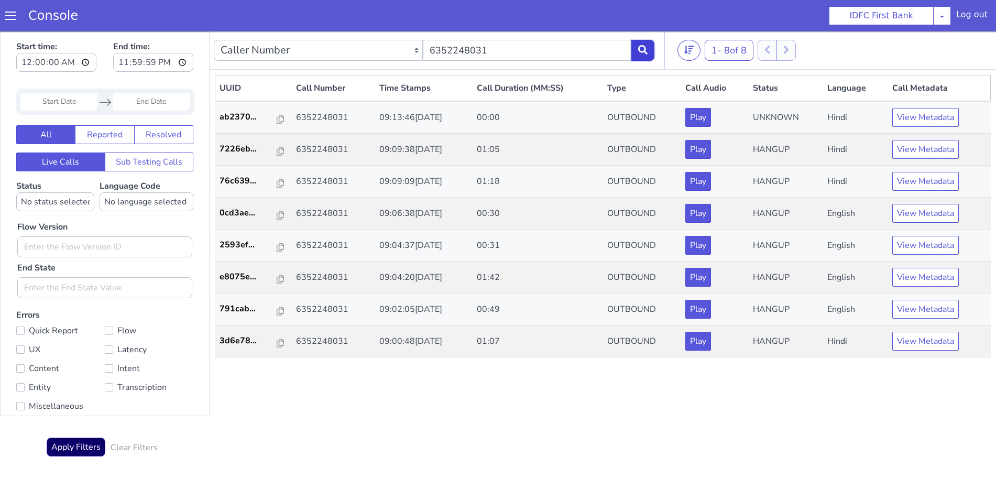
click at [640, 49] on icon at bounding box center [642, 49] width 9 height 9
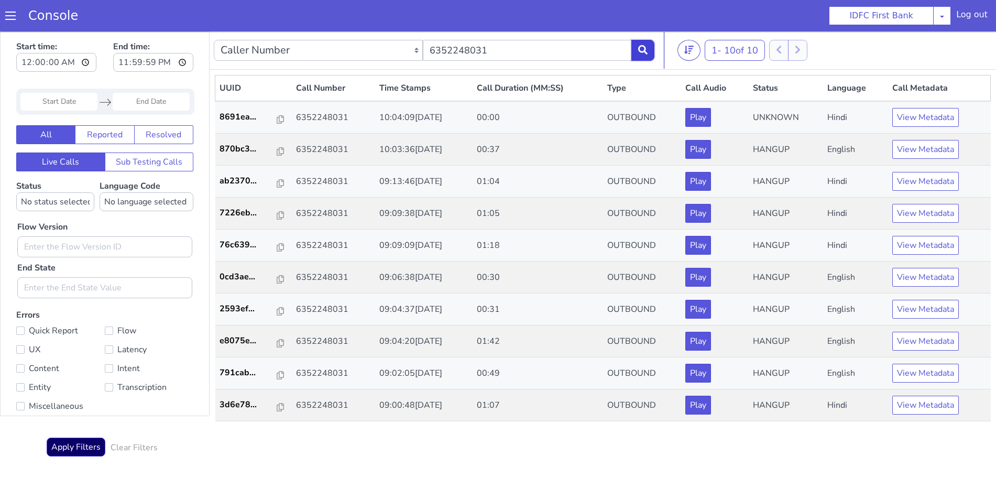
click at [643, 46] on icon at bounding box center [642, 49] width 9 height 9
click at [931, 150] on button "View Metadata" at bounding box center [926, 149] width 67 height 19
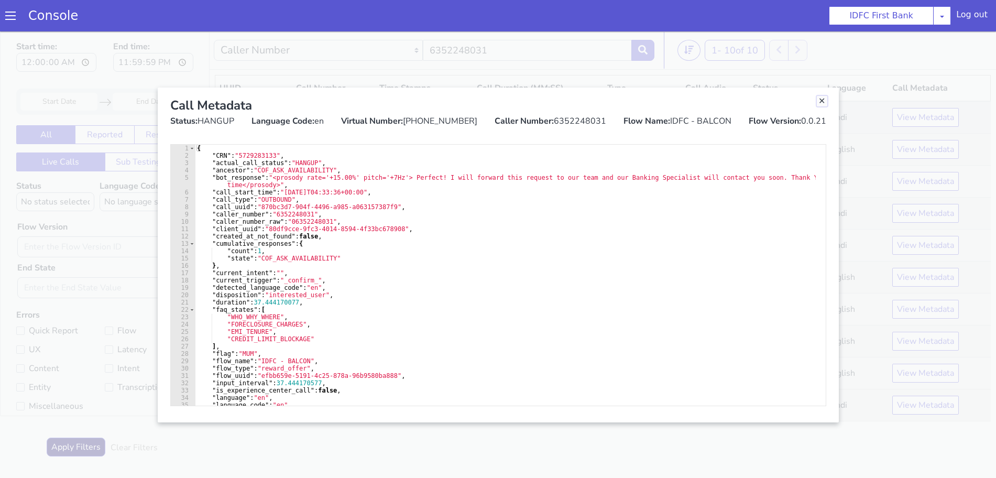
click at [821, 101] on link "Close" at bounding box center [822, 101] width 10 height 10
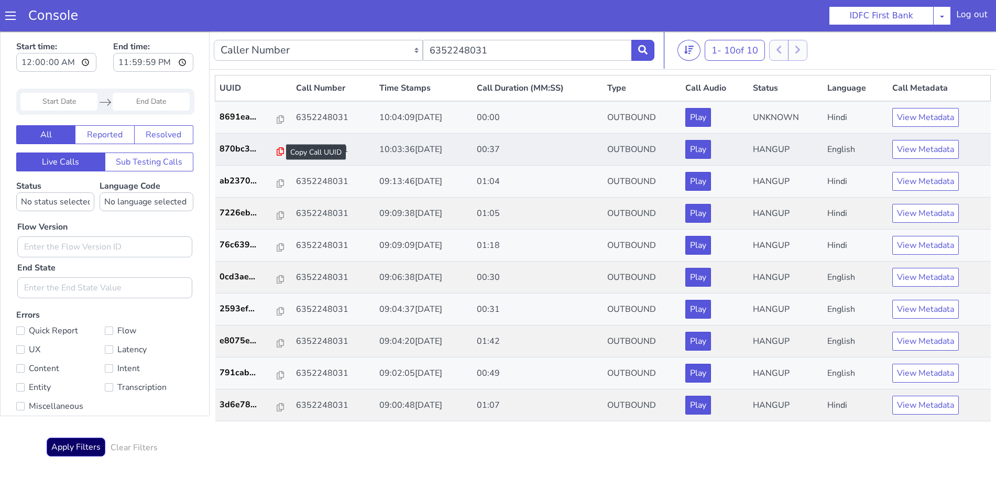
click at [277, 150] on icon at bounding box center [280, 151] width 7 height 8
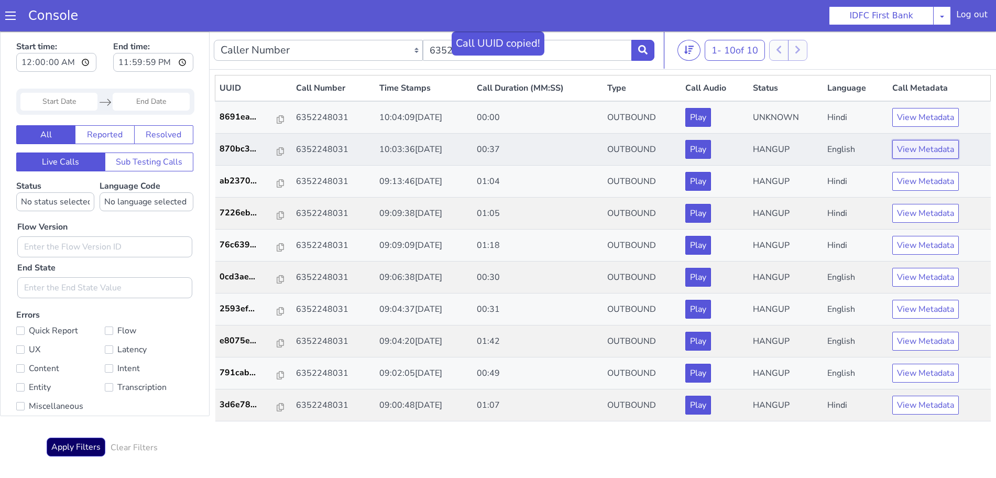
click at [921, 150] on button "View Metadata" at bounding box center [926, 149] width 67 height 19
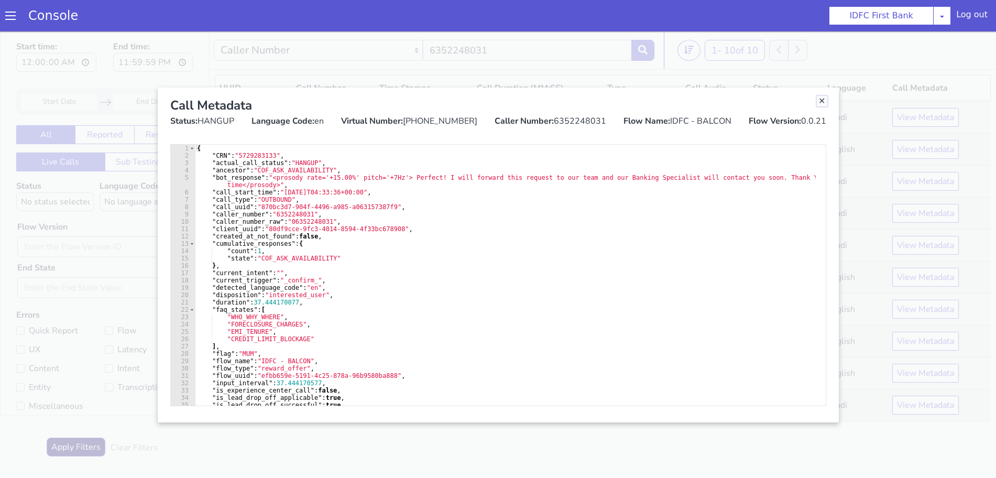
click at [820, 97] on link "Close" at bounding box center [822, 101] width 10 height 10
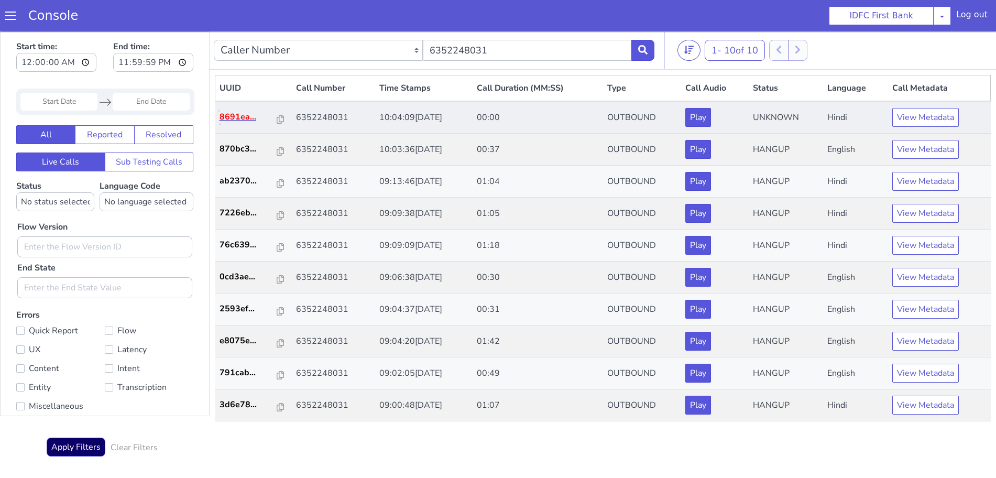
click at [249, 118] on p "8691ea..." at bounding box center [249, 117] width 58 height 13
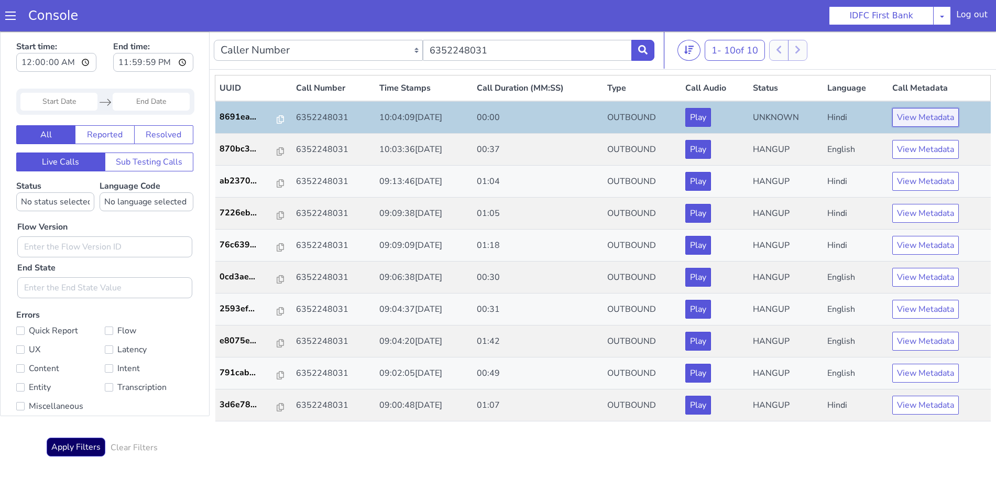
click at [917, 124] on button "View Metadata" at bounding box center [926, 117] width 67 height 19
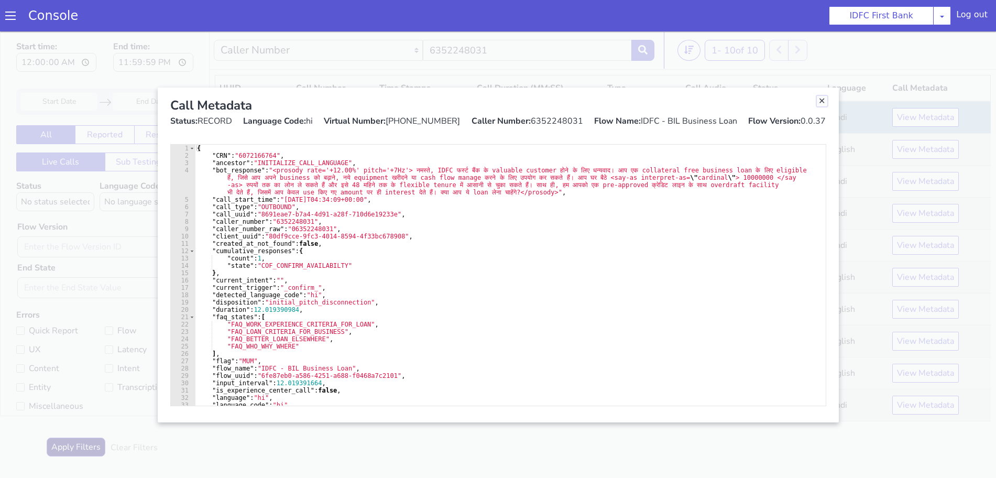
click at [819, 103] on link "Close" at bounding box center [822, 101] width 10 height 10
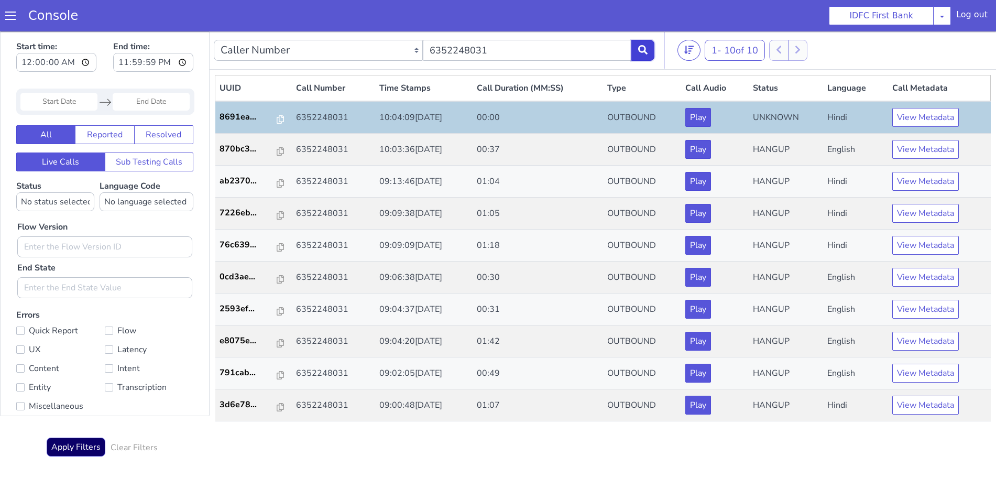
click at [647, 43] on button at bounding box center [643, 50] width 23 height 21
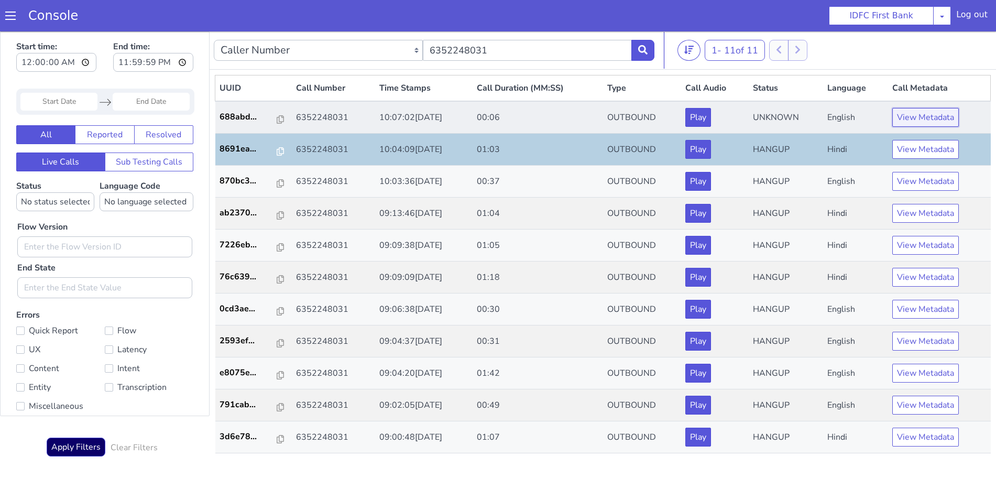
click at [916, 114] on button "View Metadata" at bounding box center [926, 117] width 67 height 19
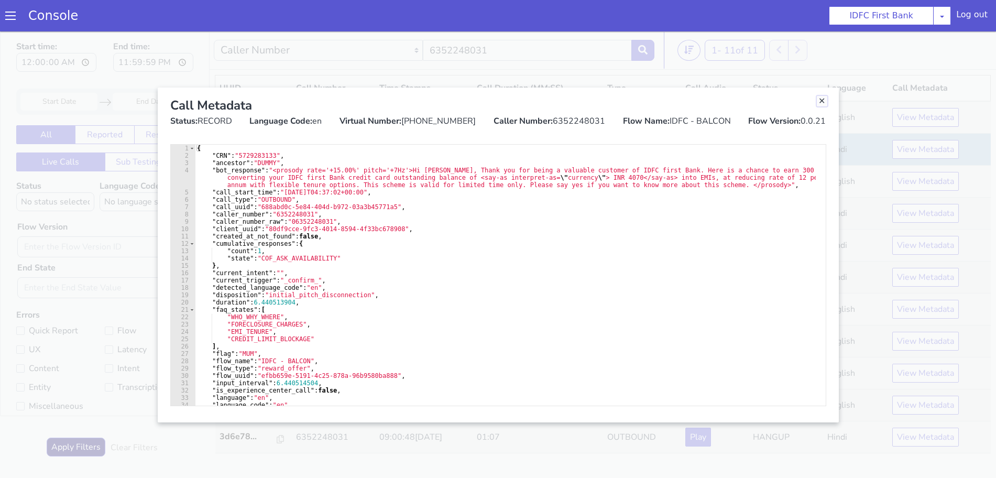
click at [821, 100] on link "Close" at bounding box center [822, 101] width 10 height 10
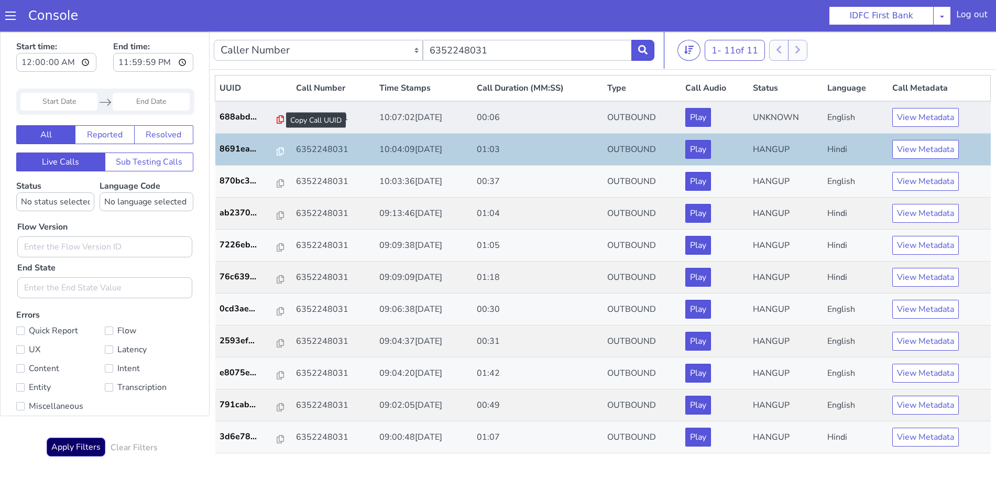
click at [277, 120] on icon at bounding box center [280, 119] width 7 height 8
